Goal: Transaction & Acquisition: Purchase product/service

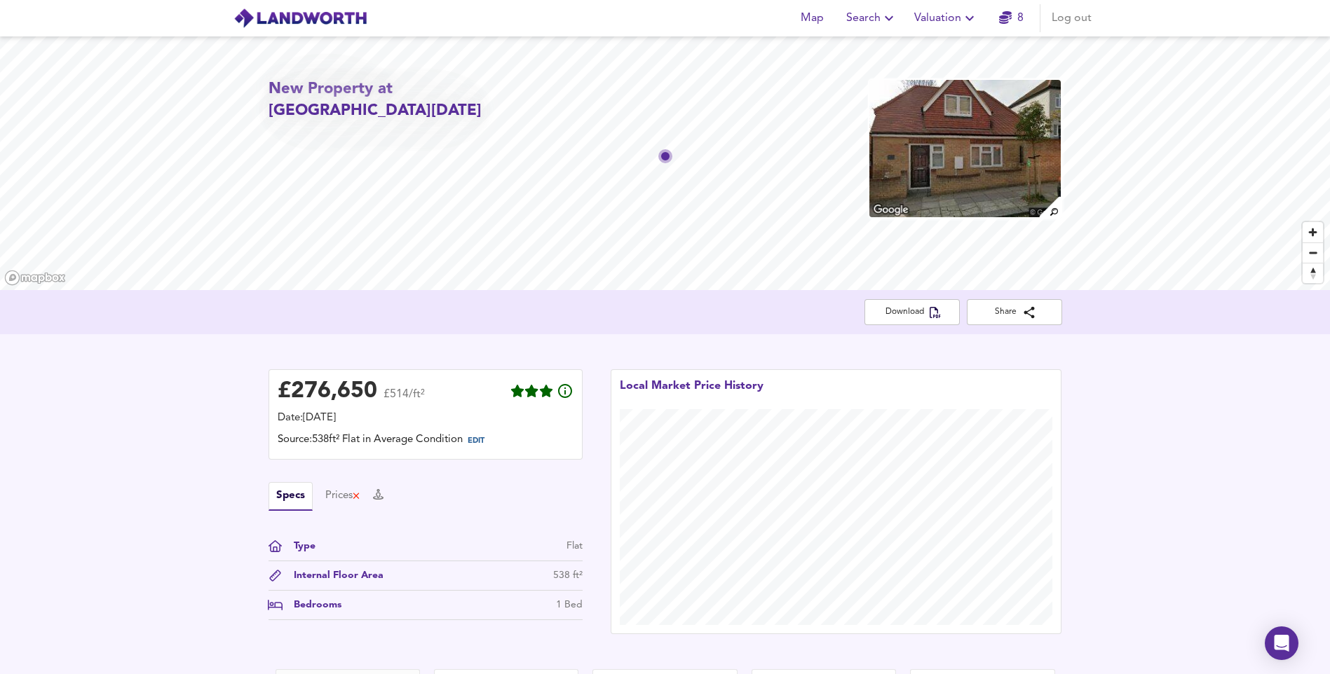
click at [873, 22] on span "Search" at bounding box center [871, 18] width 51 height 20
click at [871, 52] on li "New Search" at bounding box center [871, 50] width 139 height 25
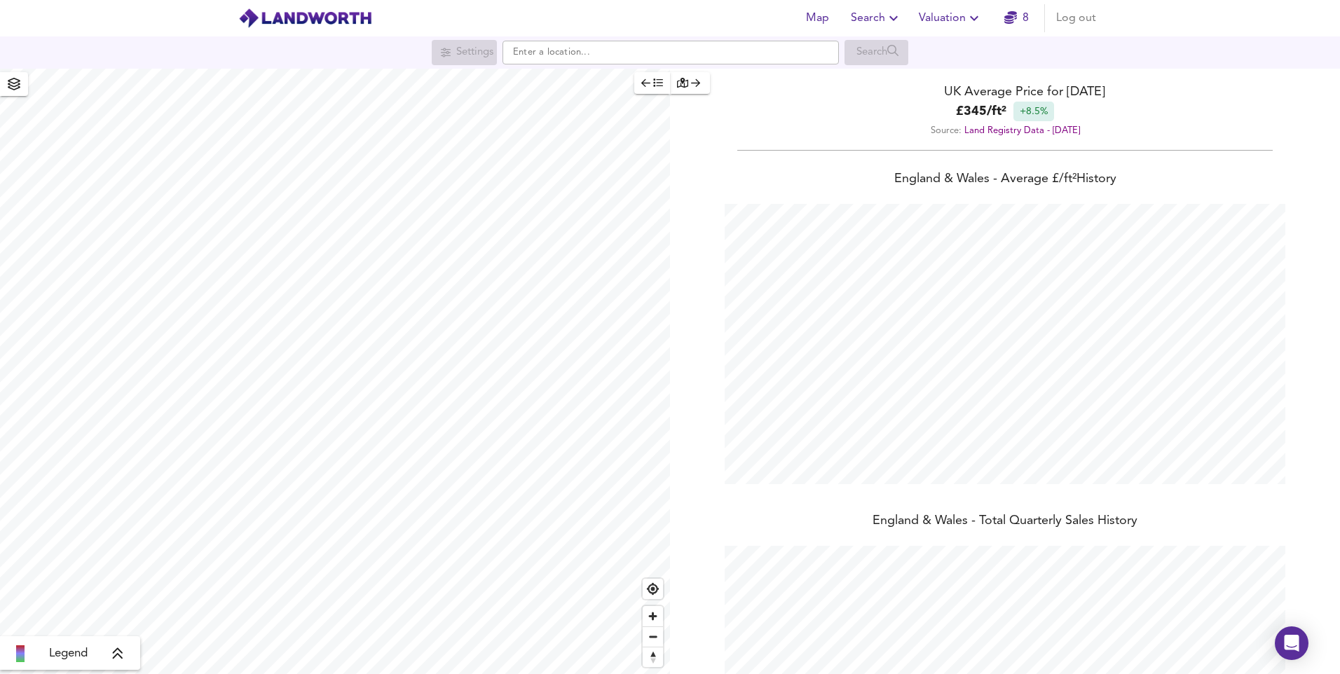
scroll to position [674, 1340]
click at [580, 63] on input "text" at bounding box center [671, 53] width 337 height 24
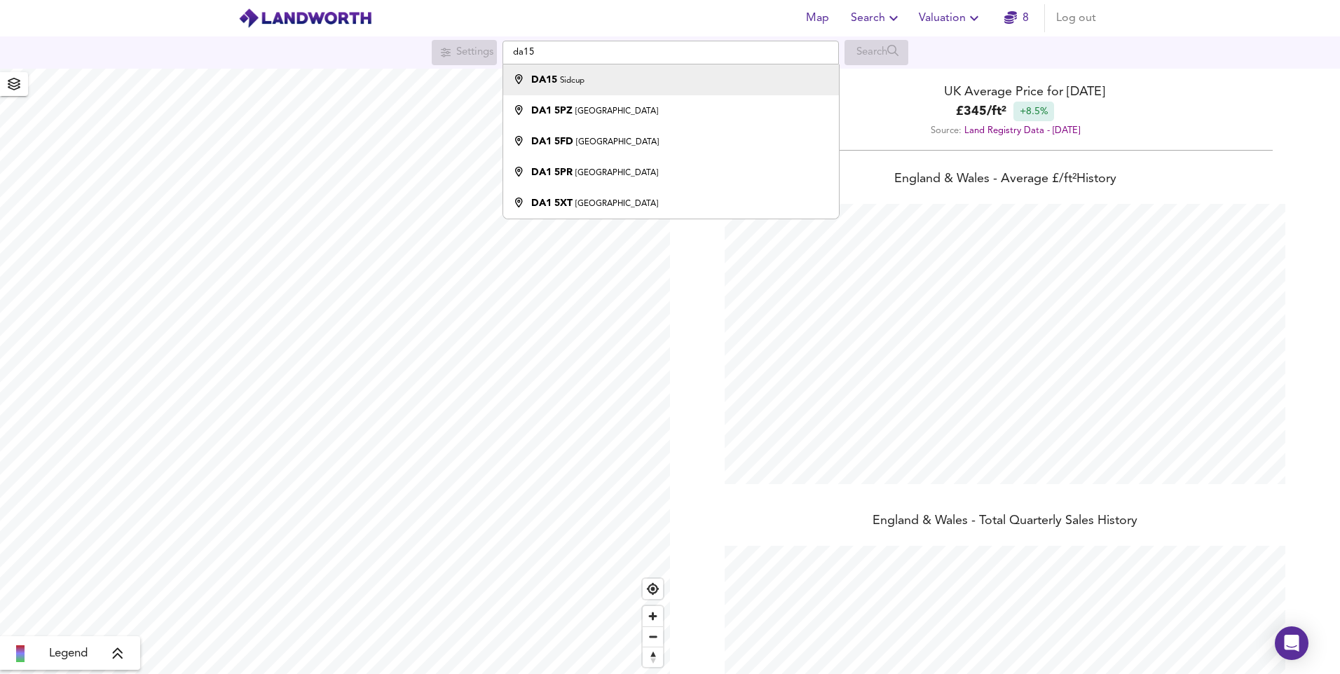
click at [579, 74] on div "DA15 Sidcup" at bounding box center [557, 80] width 53 height 14
type input "Sidcup DA15"
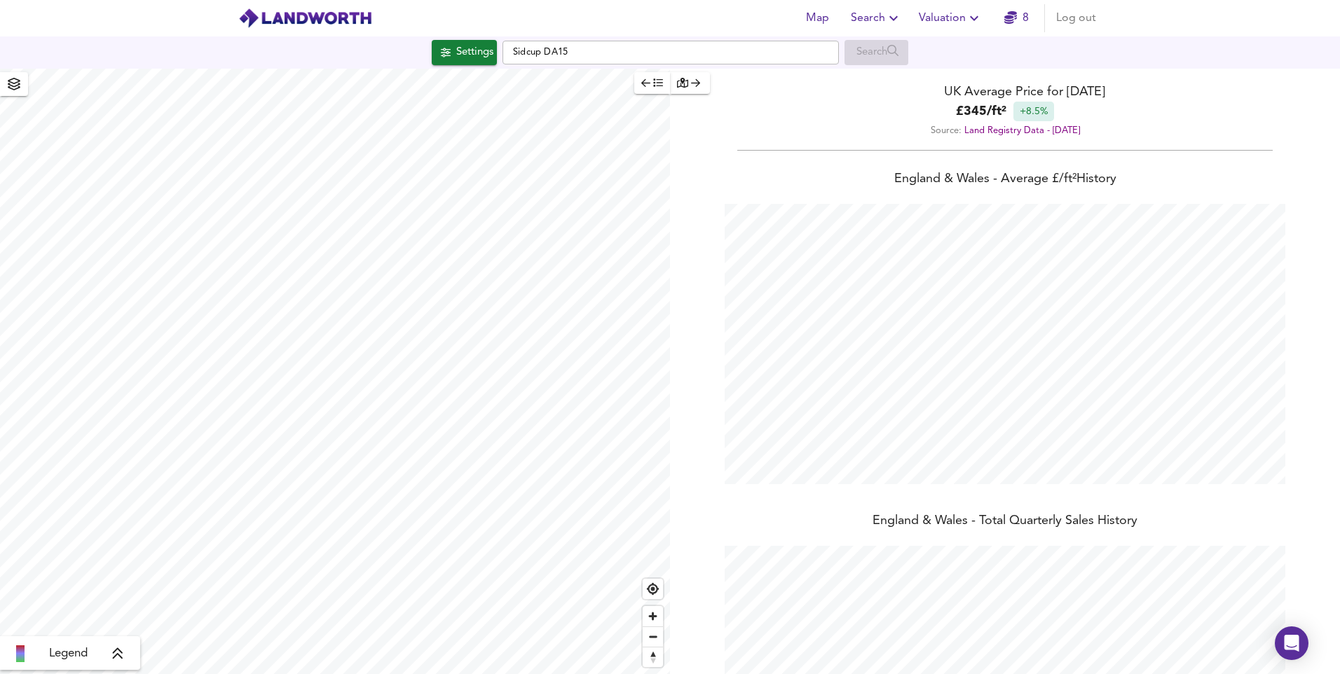
checkbox input "false"
checkbox input "true"
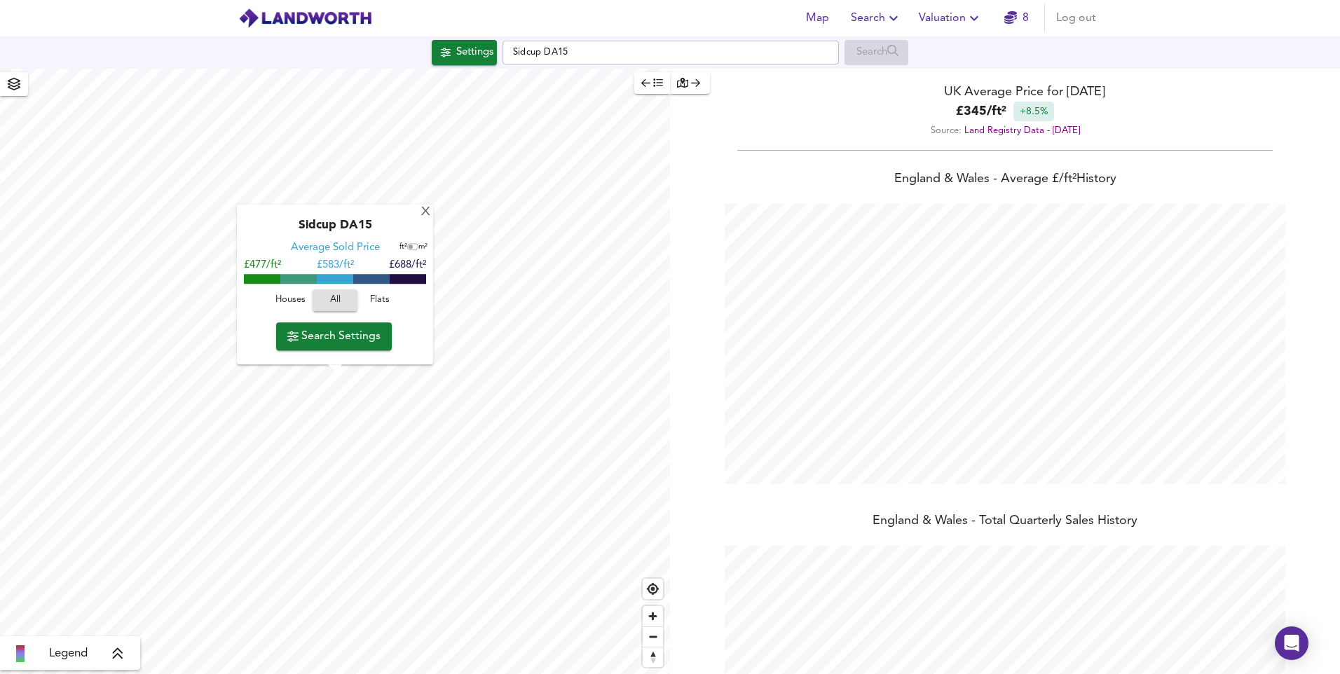
click at [386, 297] on span "Flats" at bounding box center [380, 301] width 38 height 16
click at [341, 299] on span "All" at bounding box center [335, 301] width 38 height 16
type input "1214"
click at [341, 343] on span "Search Settings" at bounding box center [333, 337] width 93 height 20
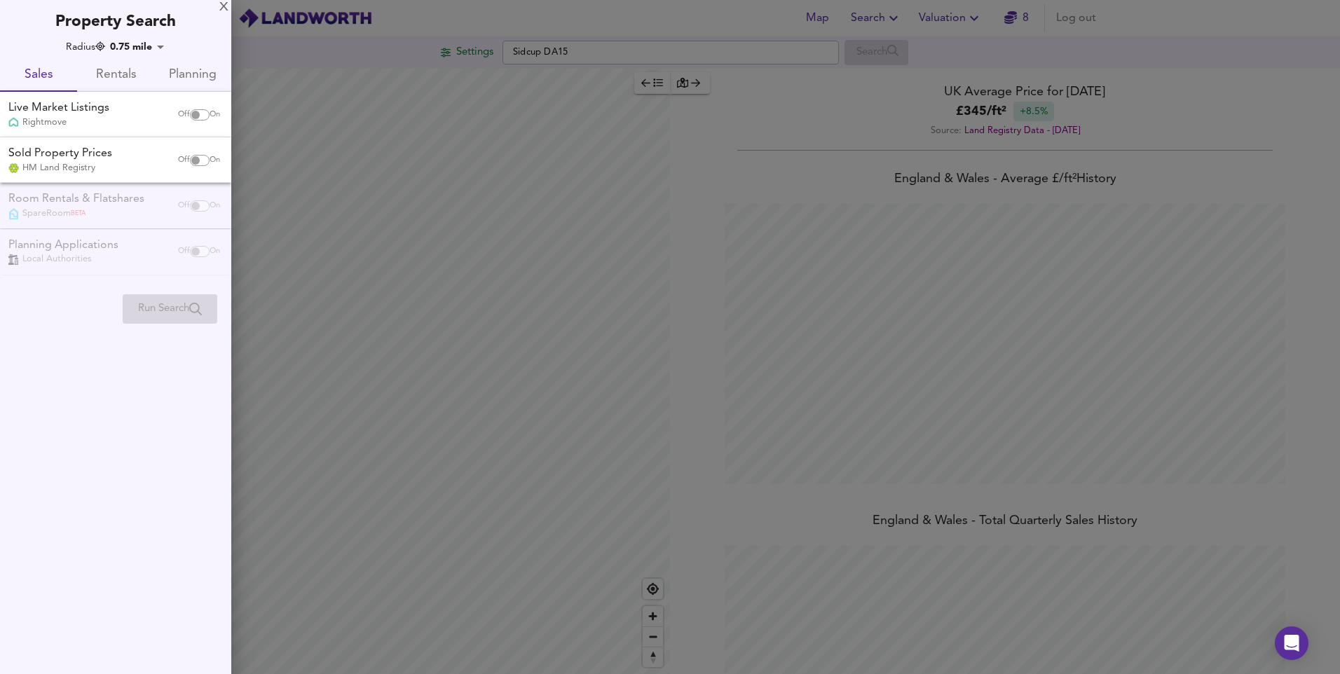
click at [189, 114] on input "checkbox" at bounding box center [196, 114] width 34 height 11
checkbox input "true"
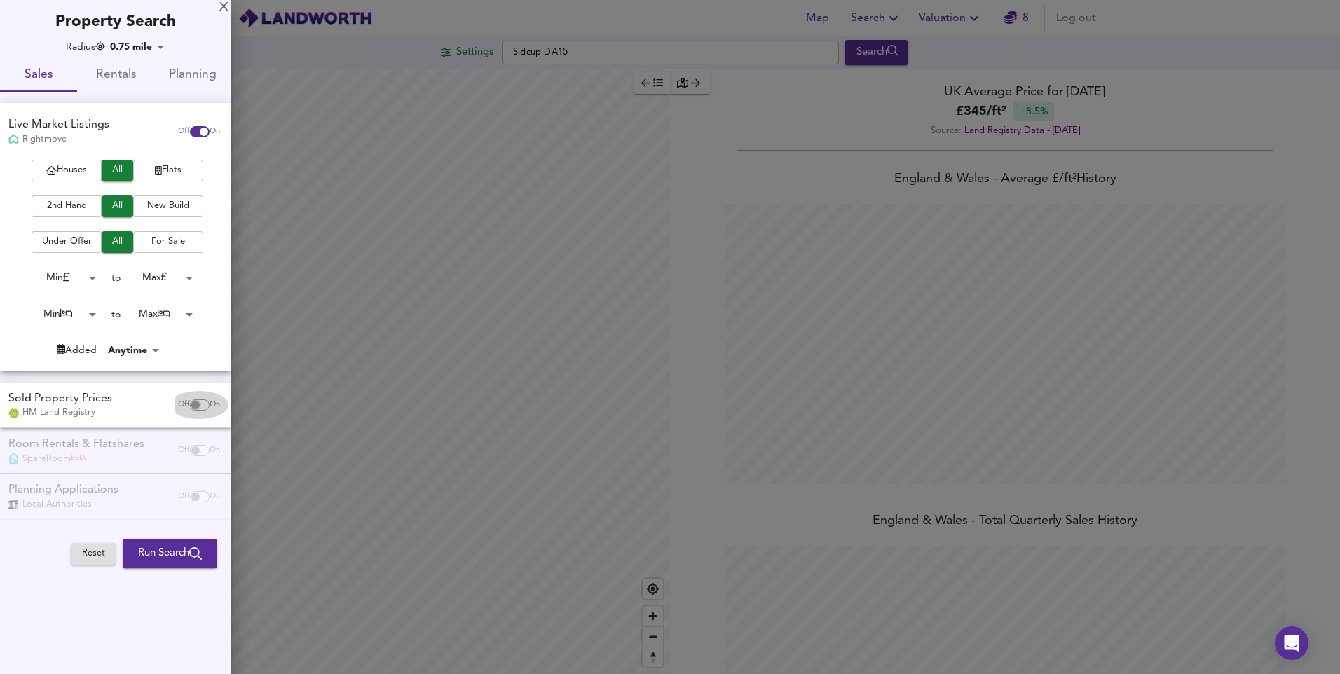
click at [197, 407] on input "checkbox" at bounding box center [196, 405] width 34 height 11
checkbox input "true"
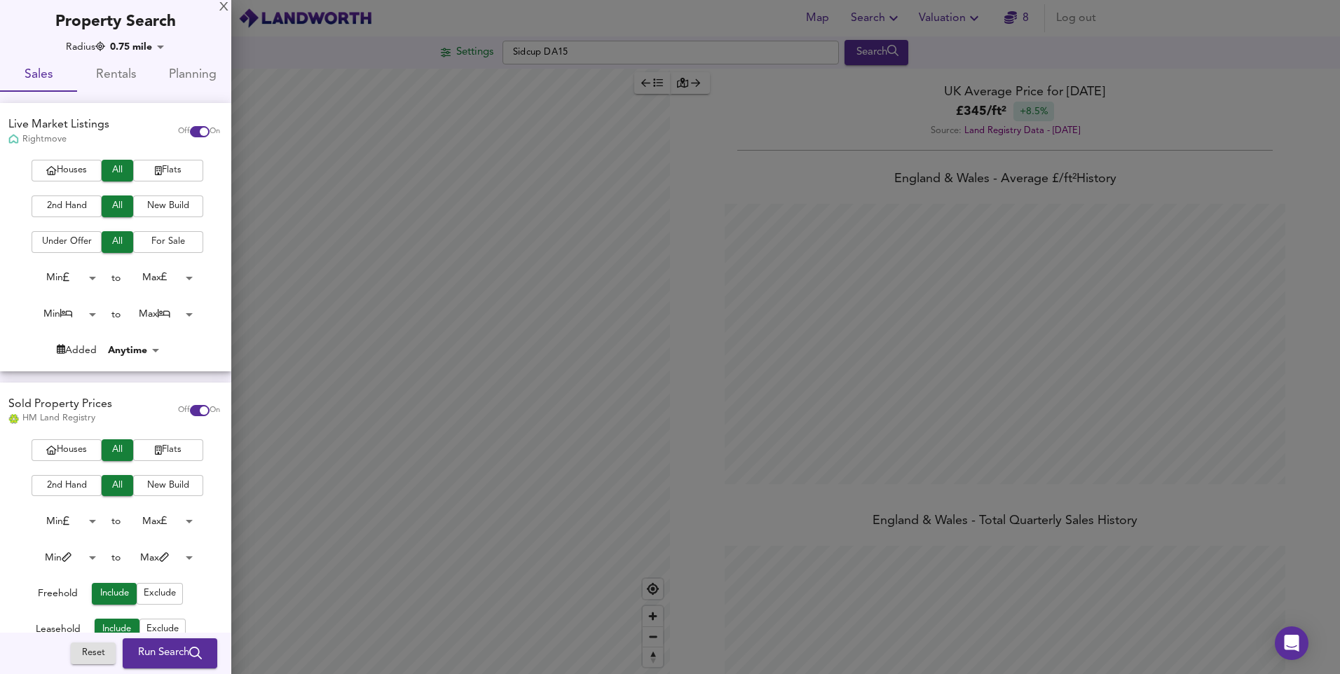
click at [197, 74] on span "Planning" at bounding box center [193, 75] width 60 height 22
checkbox input "false"
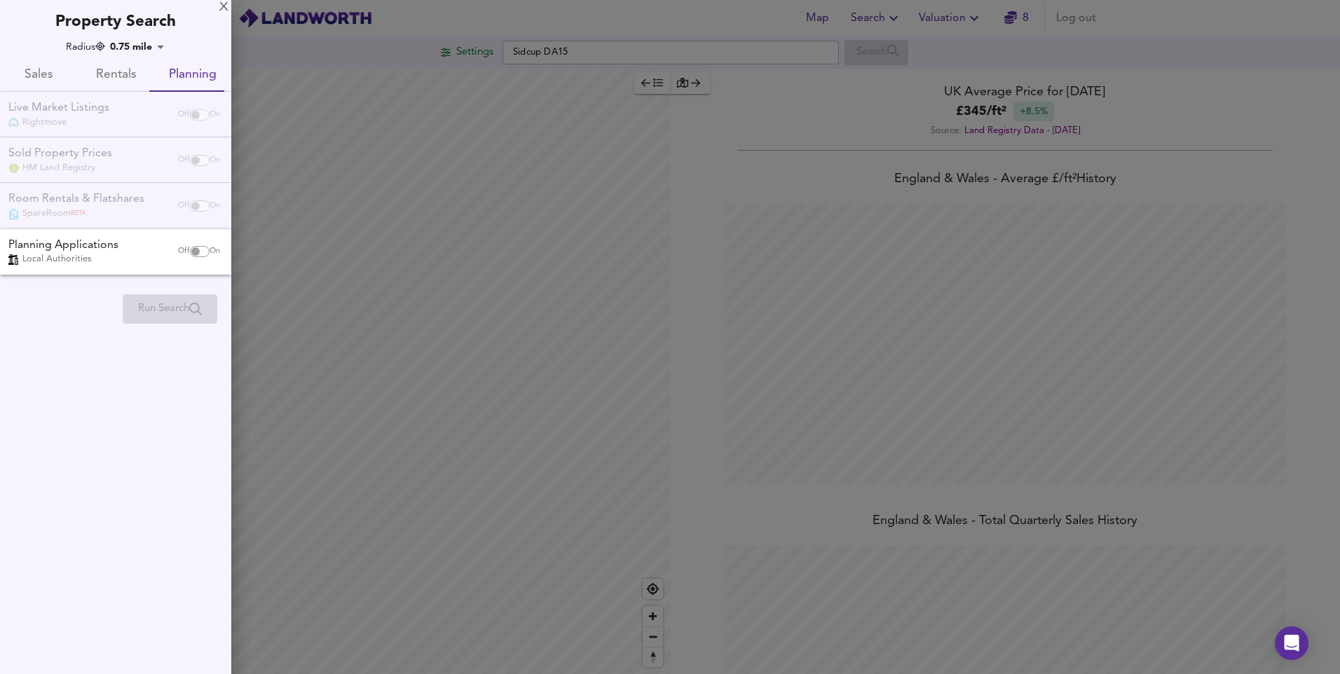
click at [193, 256] on input "checkbox" at bounding box center [196, 251] width 34 height 11
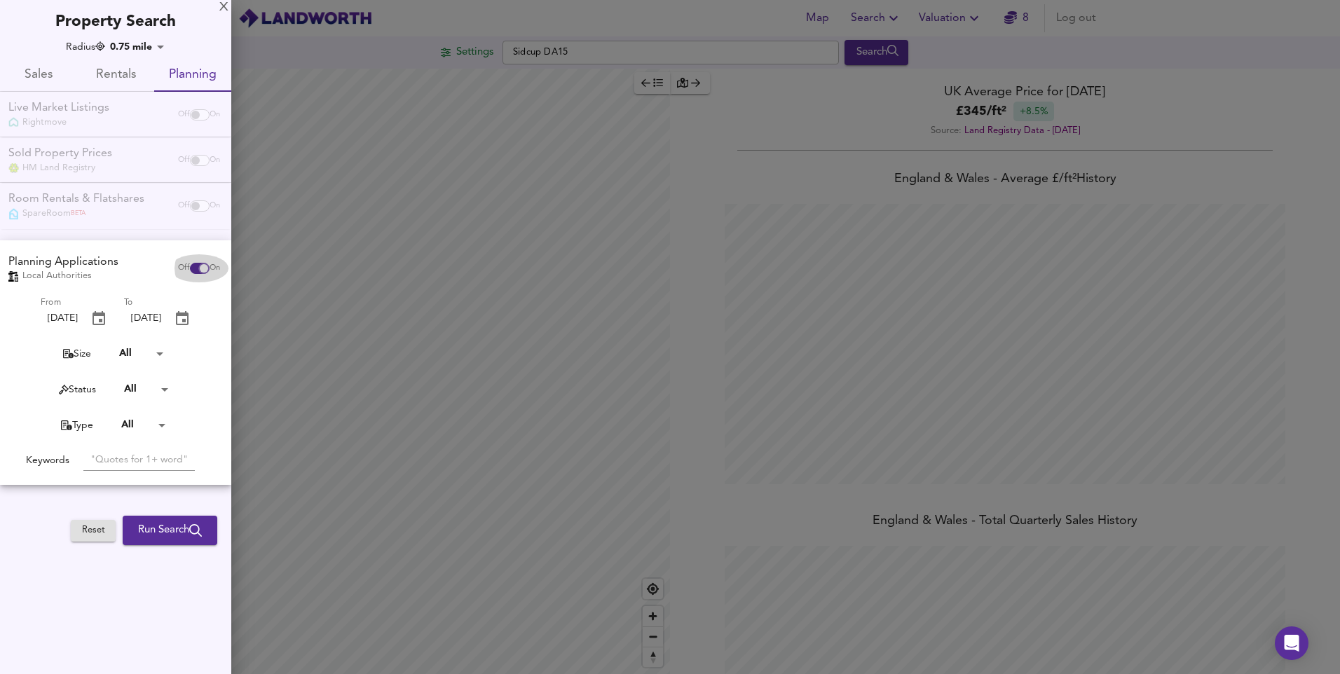
click at [199, 269] on input "checkbox" at bounding box center [204, 268] width 34 height 11
checkbox input "false"
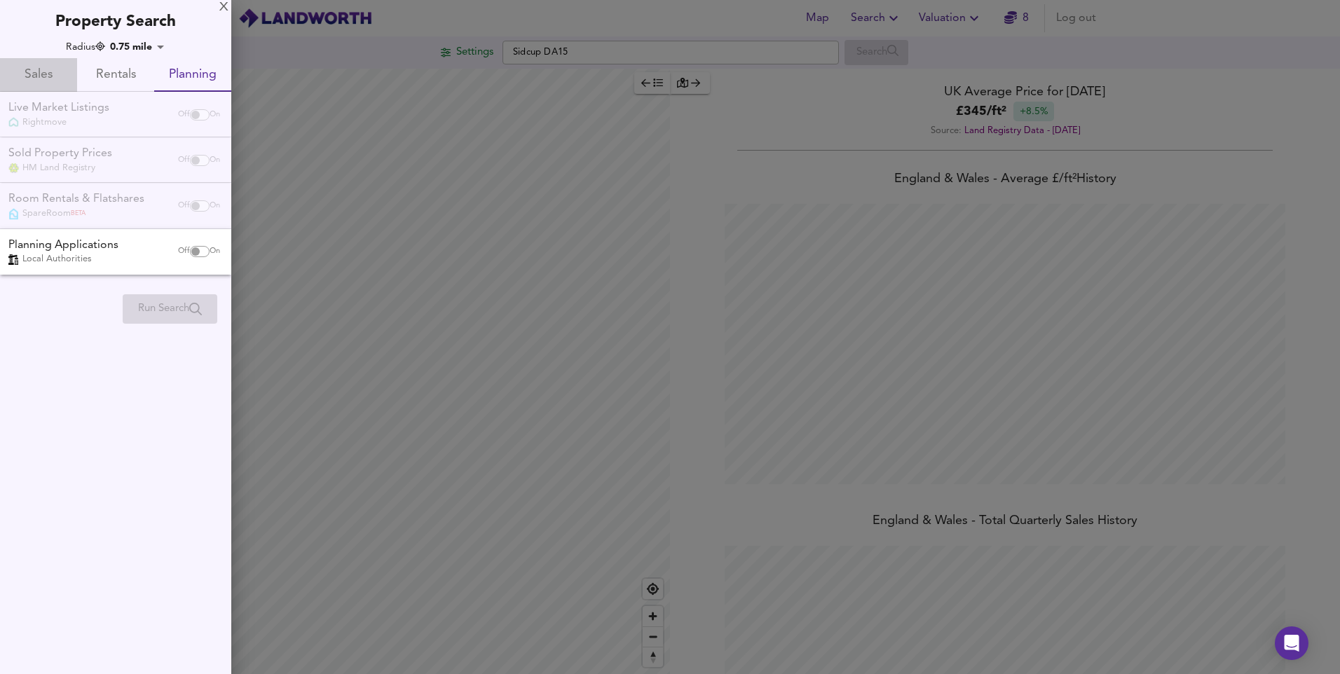
click at [39, 79] on span "Sales" at bounding box center [38, 75] width 60 height 22
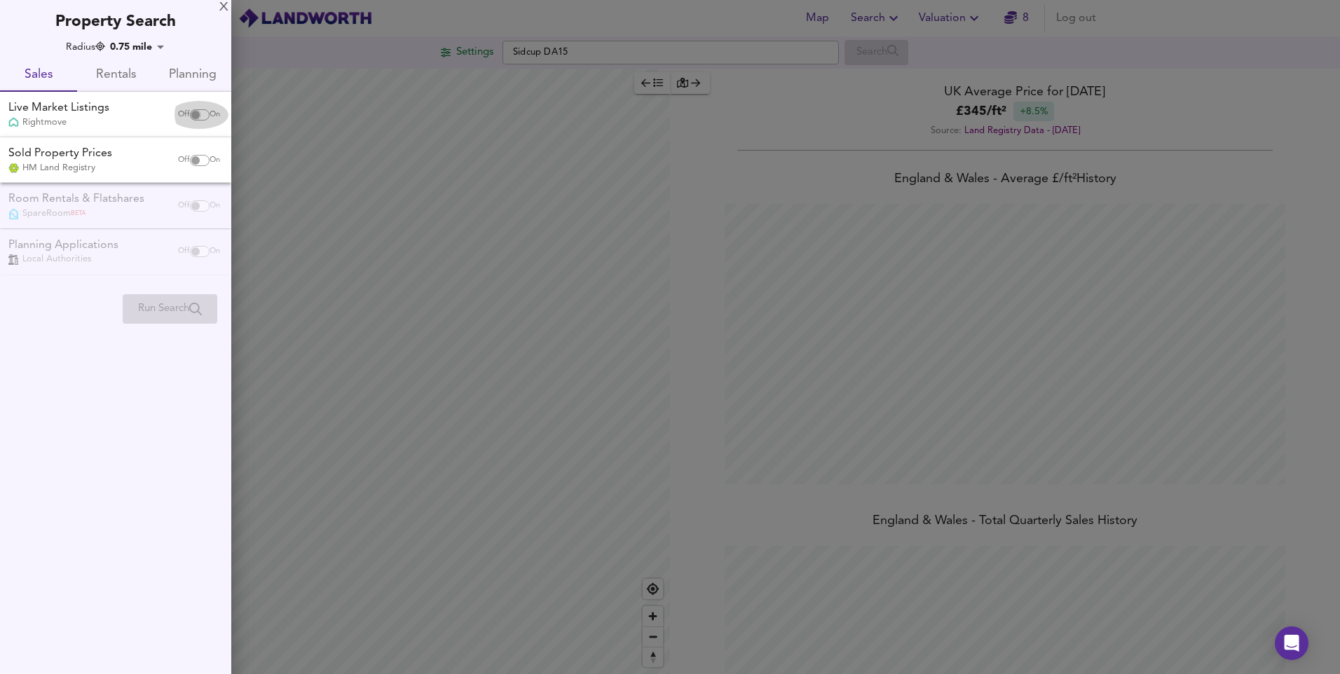
click at [190, 116] on input "checkbox" at bounding box center [196, 114] width 34 height 11
checkbox input "true"
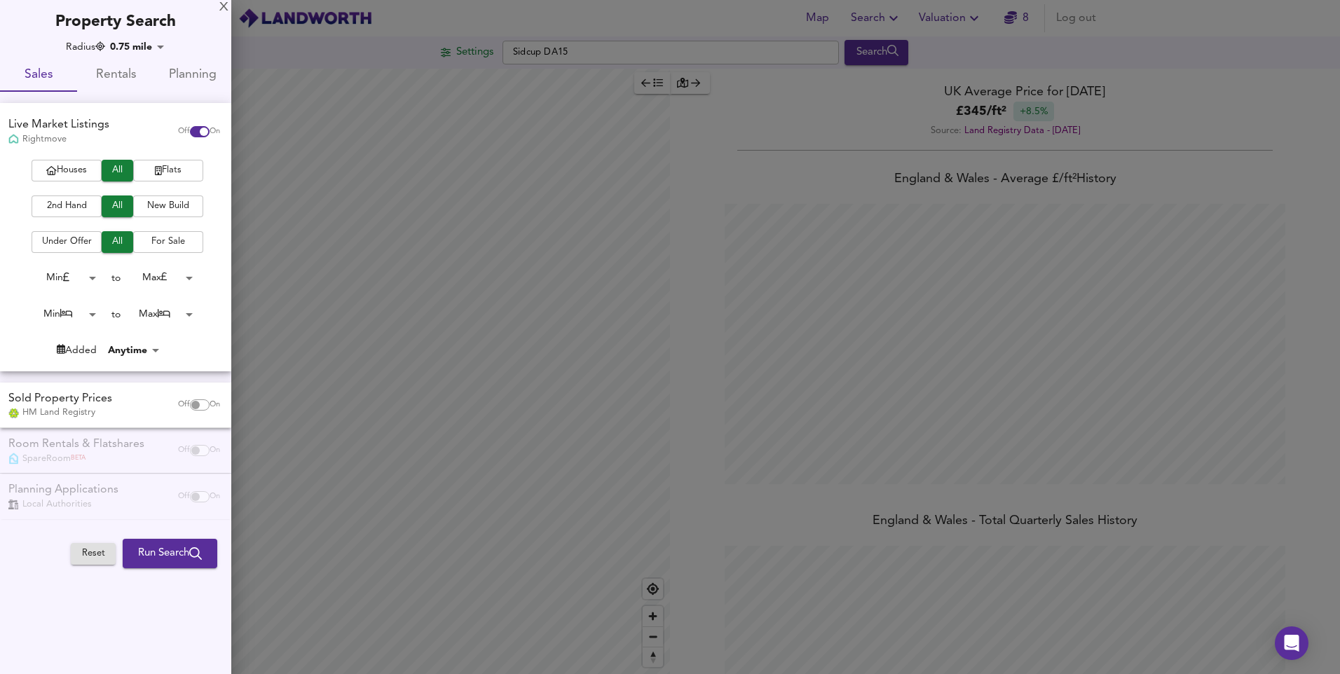
click at [147, 177] on span "Flats" at bounding box center [168, 171] width 56 height 16
click at [76, 208] on span "2nd Hand" at bounding box center [67, 206] width 56 height 16
click at [167, 244] on span "For Sale" at bounding box center [168, 242] width 56 height 16
click at [90, 316] on body "Map Search Valuation 8 Log out Settings Sidcup DA15 Search Legend UK Average Pr…" at bounding box center [670, 337] width 1340 height 674
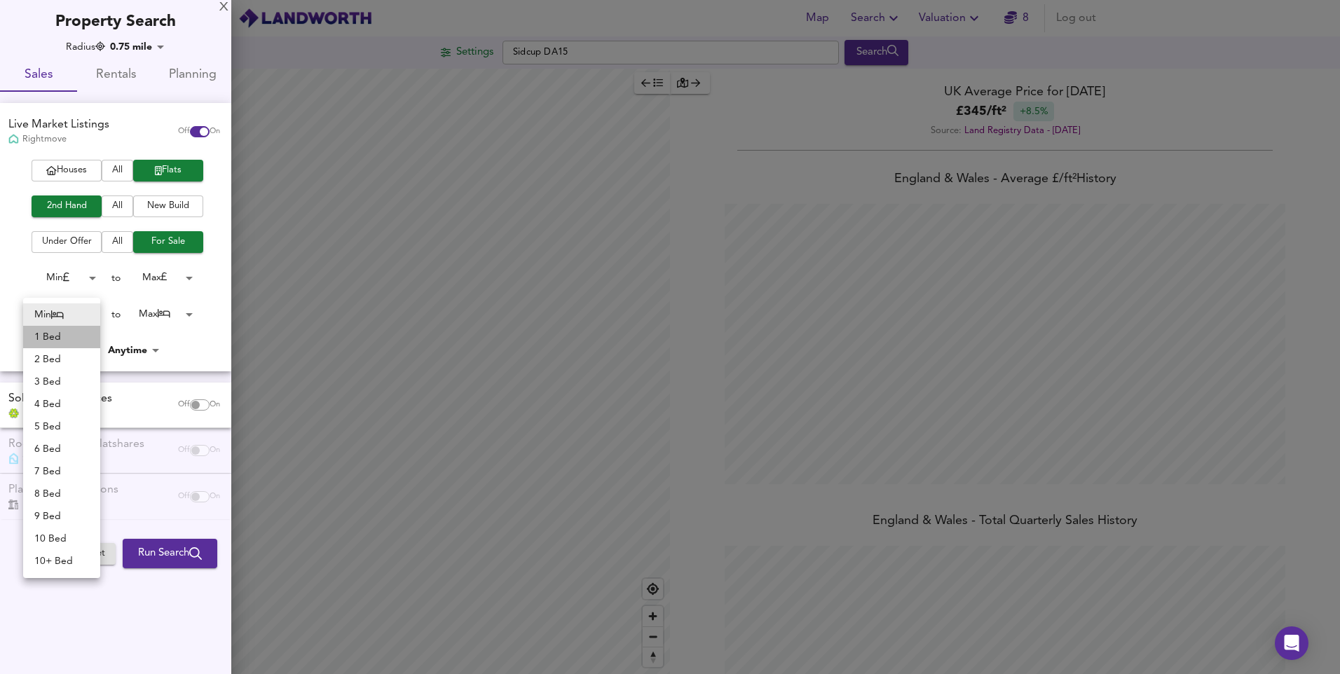
click at [74, 334] on li "1 Bed" at bounding box center [61, 337] width 77 height 22
type input "1"
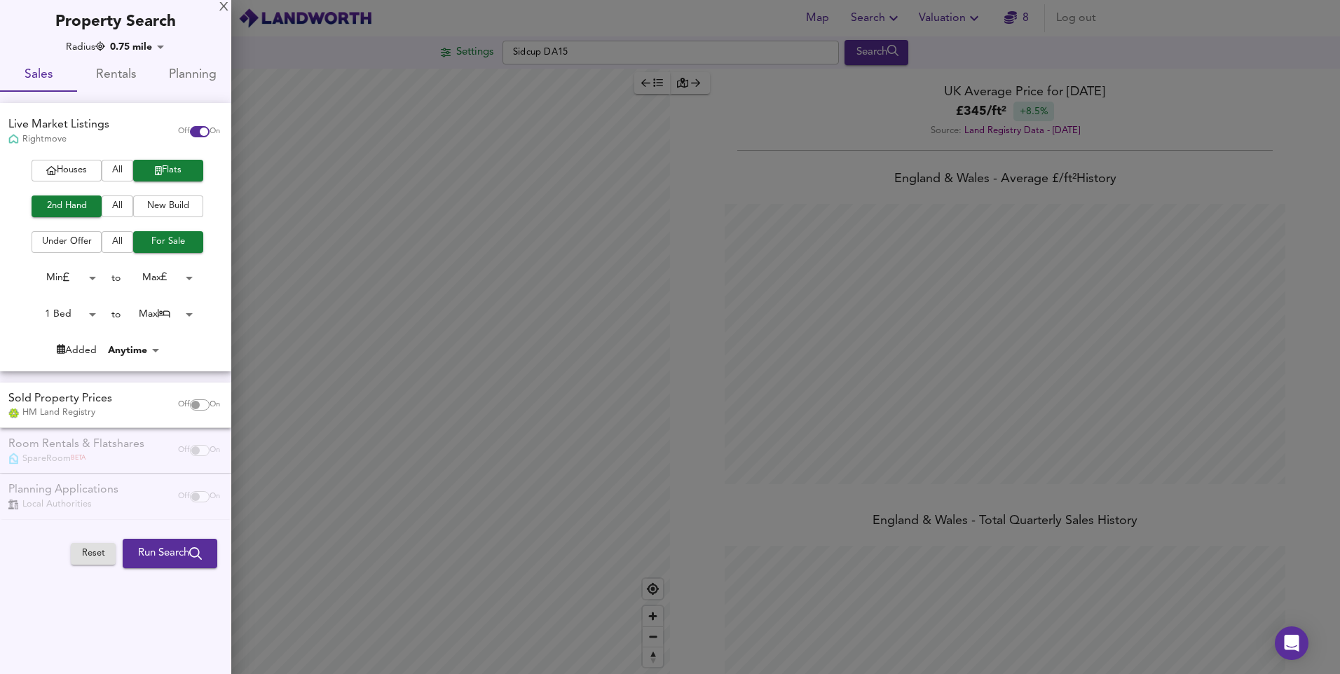
click at [190, 315] on body "Map Search Valuation 8 Log out Settings Sidcup DA15 Search Legend UK Average Pr…" at bounding box center [670, 337] width 1340 height 674
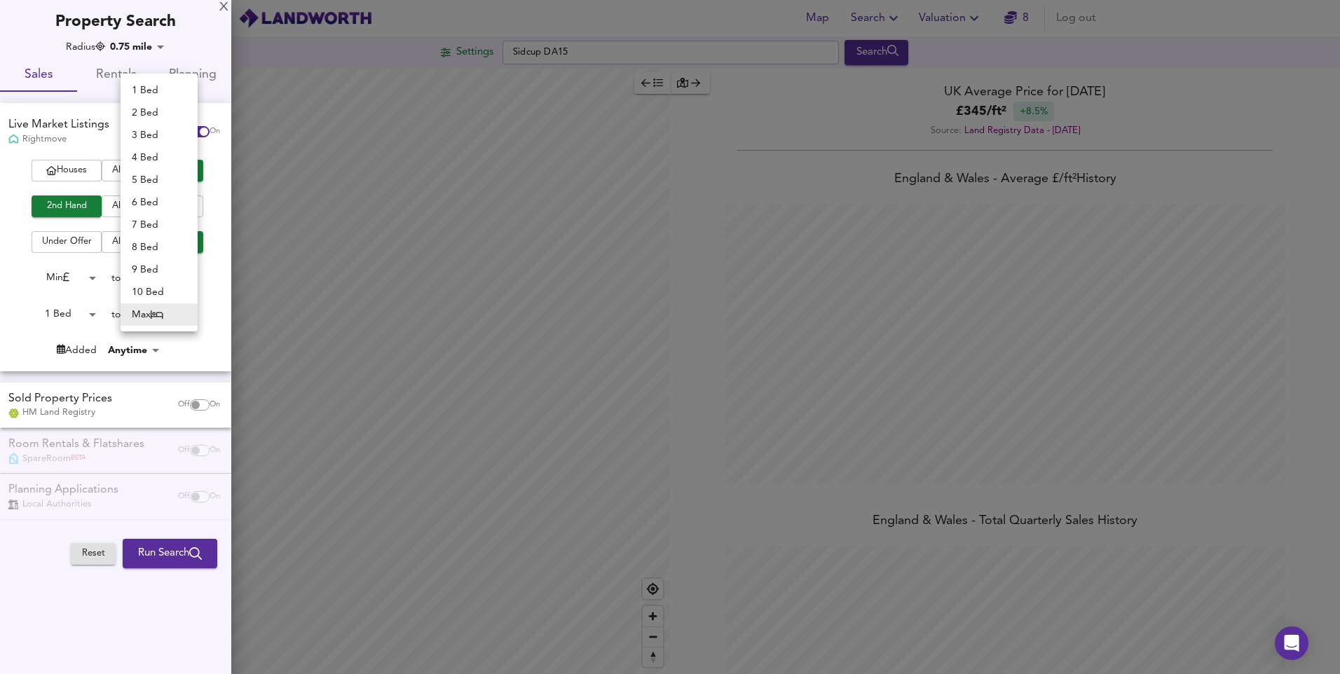
click at [168, 88] on li "1 Bed" at bounding box center [159, 90] width 77 height 22
type input "1"
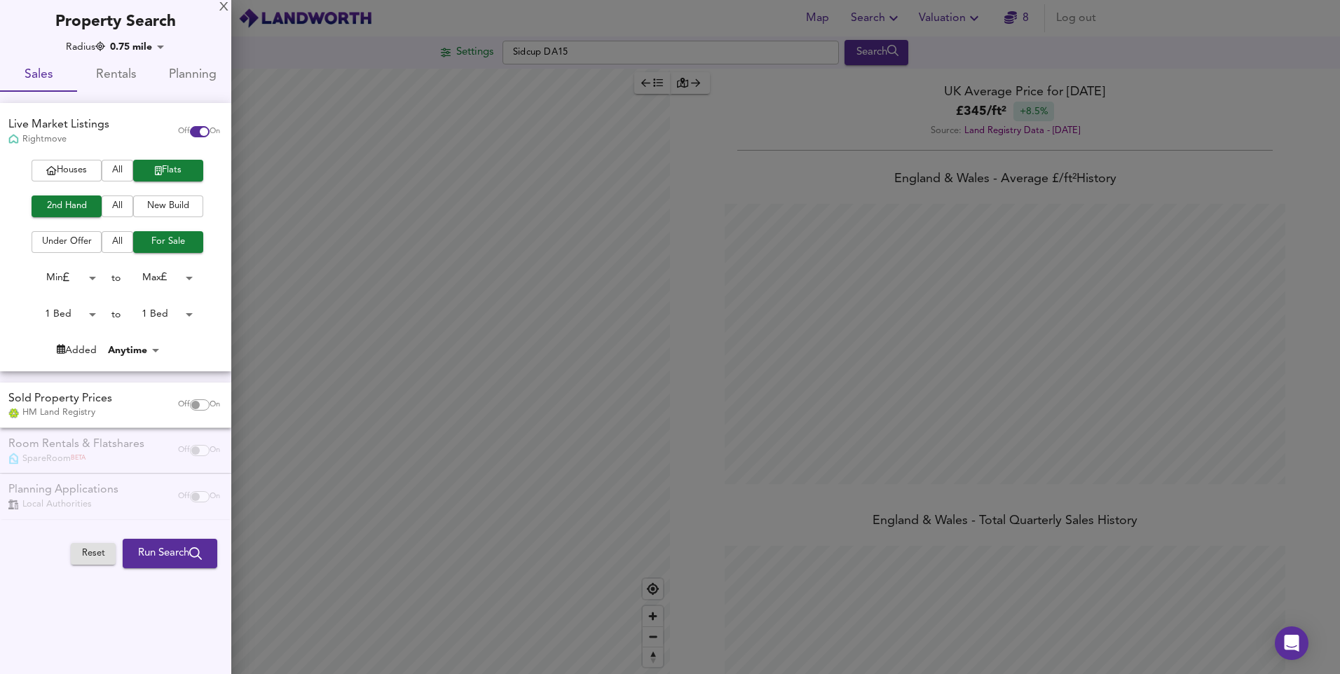
click at [179, 561] on span "Run Search" at bounding box center [170, 554] width 64 height 18
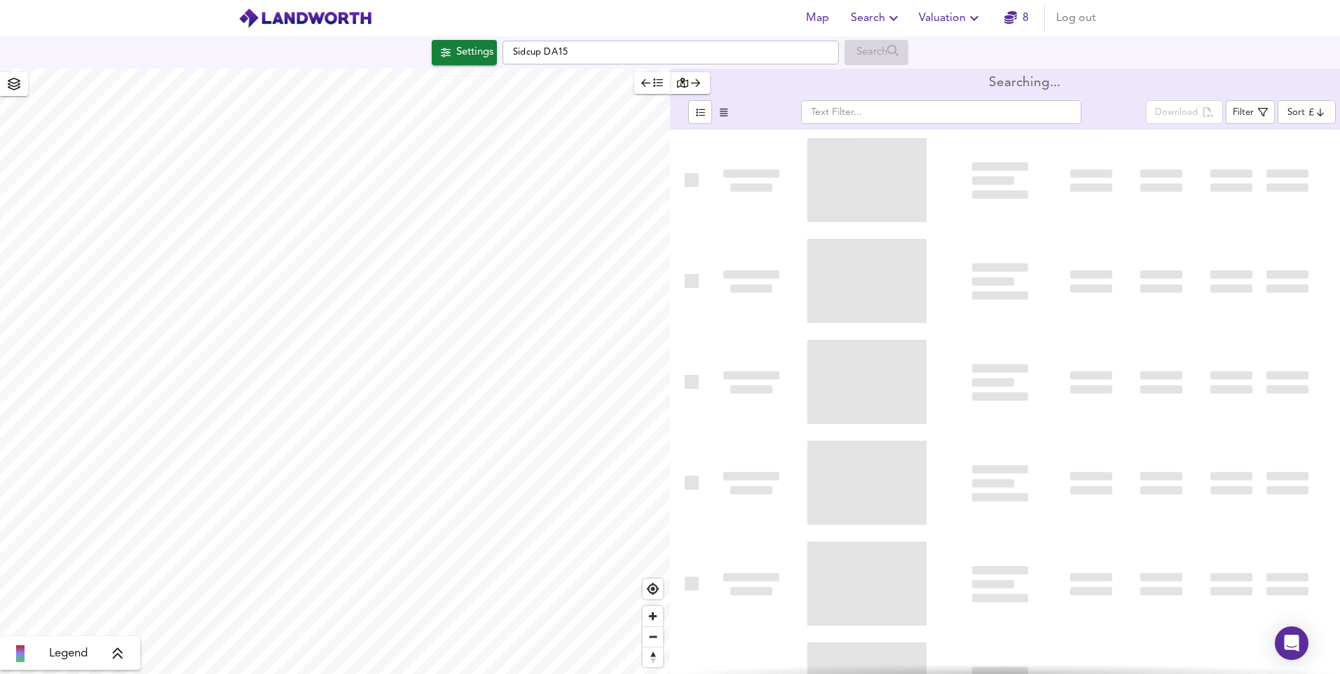
type input "bestdeal"
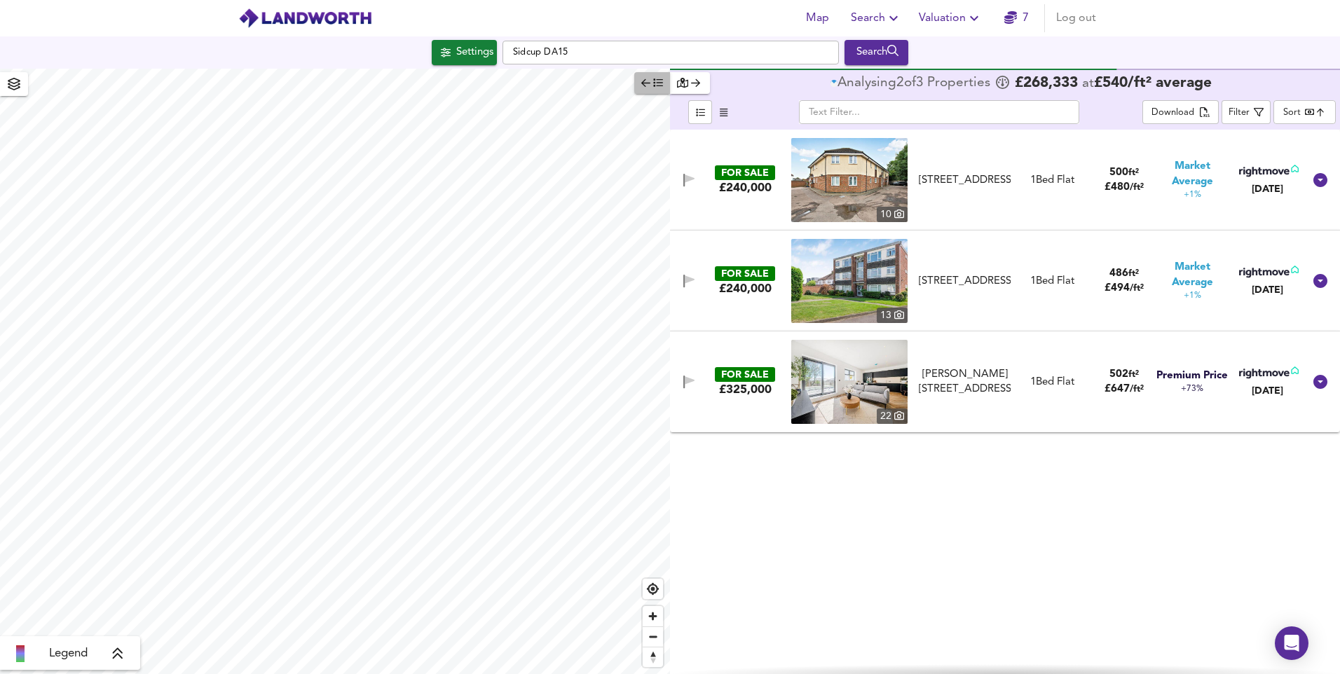
click at [658, 92] on button "button" at bounding box center [652, 83] width 36 height 22
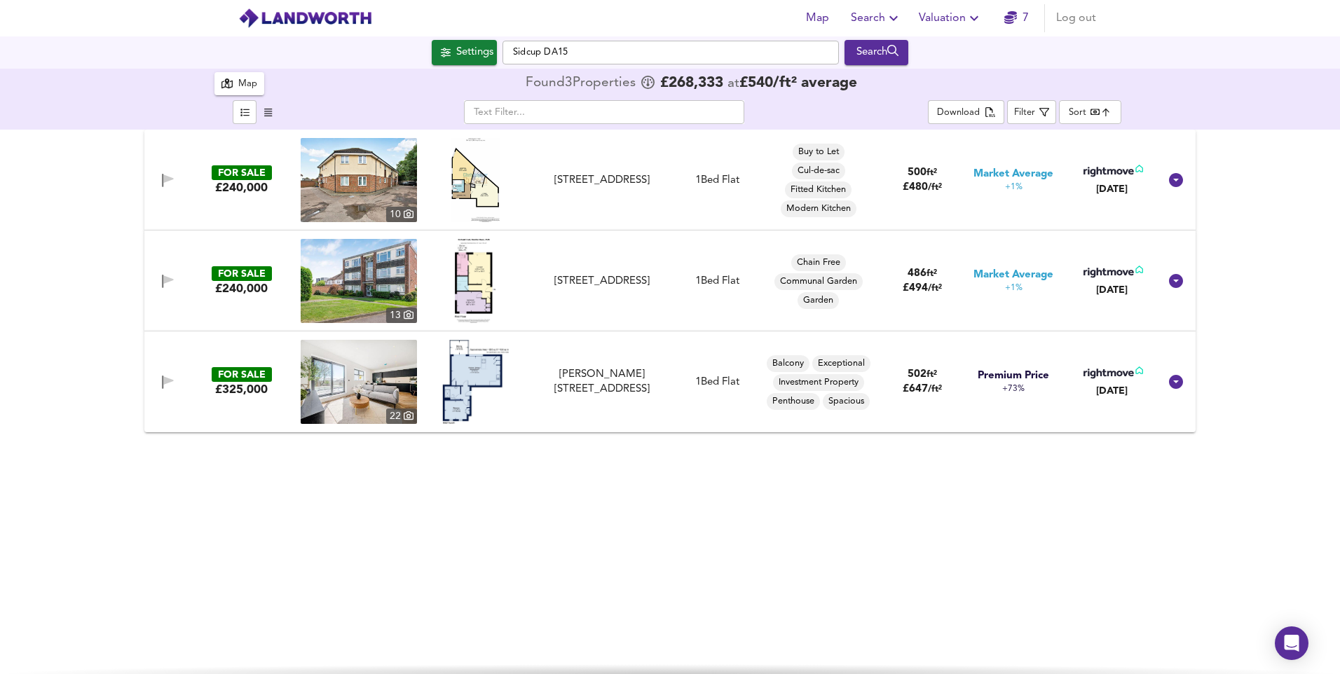
click at [345, 271] on img at bounding box center [359, 281] width 116 height 84
